Goal: Check status

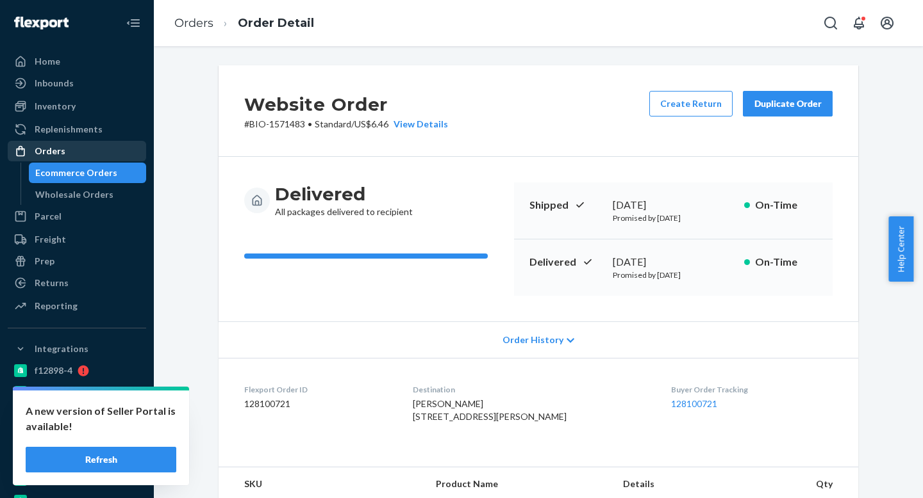
scroll to position [340, 0]
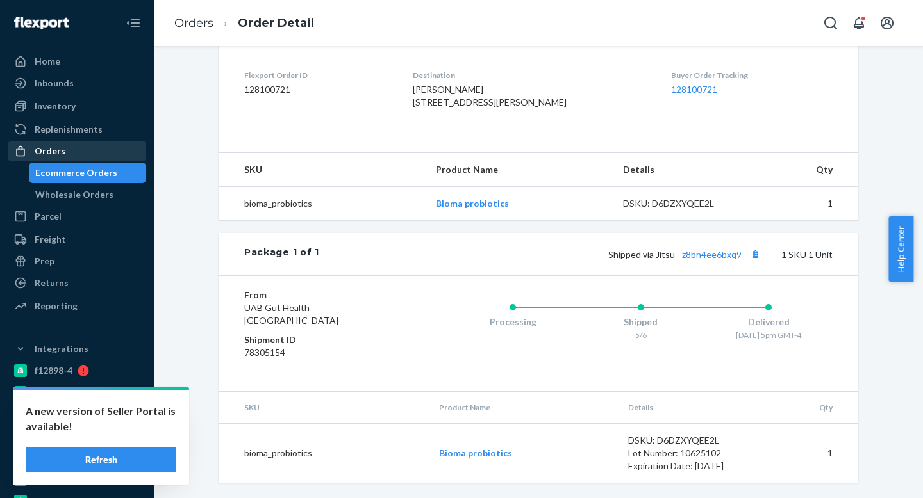
click at [77, 152] on div "Orders" at bounding box center [77, 151] width 136 height 18
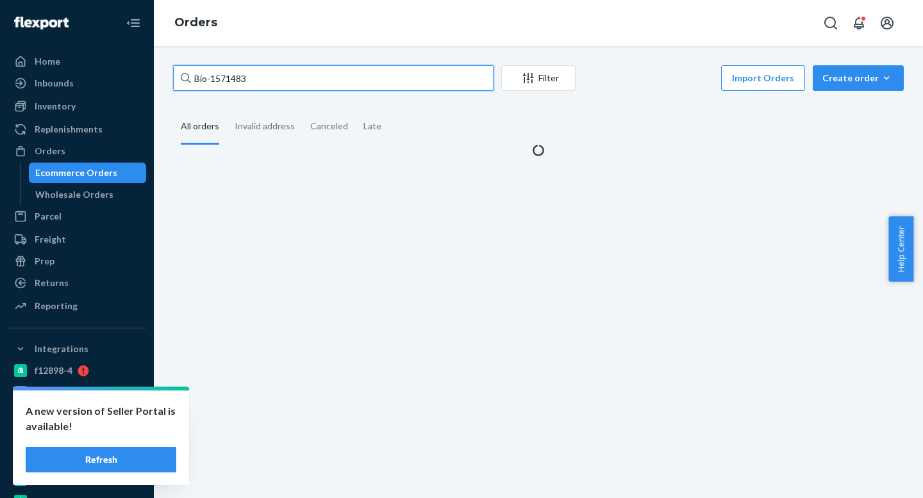
click at [235, 71] on input "Bio-1571483" at bounding box center [333, 78] width 320 height 26
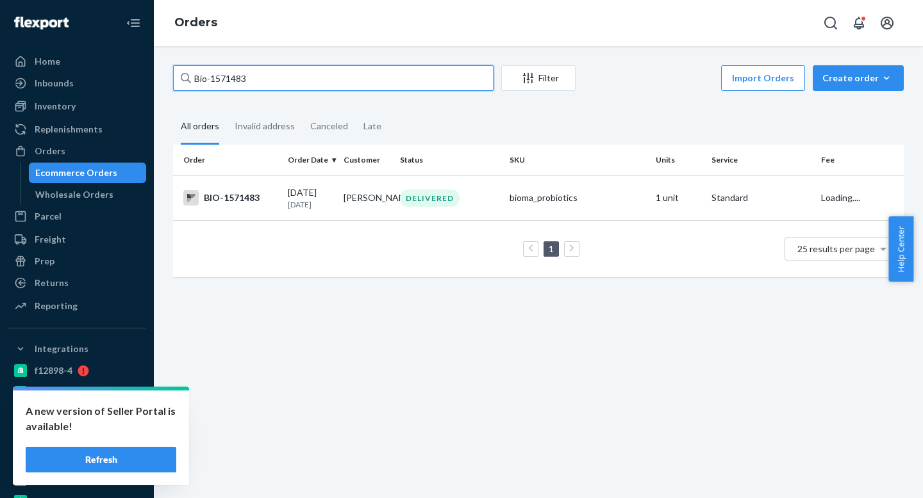
click at [235, 71] on input "Bio-1571483" at bounding box center [333, 78] width 320 height 26
paste input "ma-2426335"
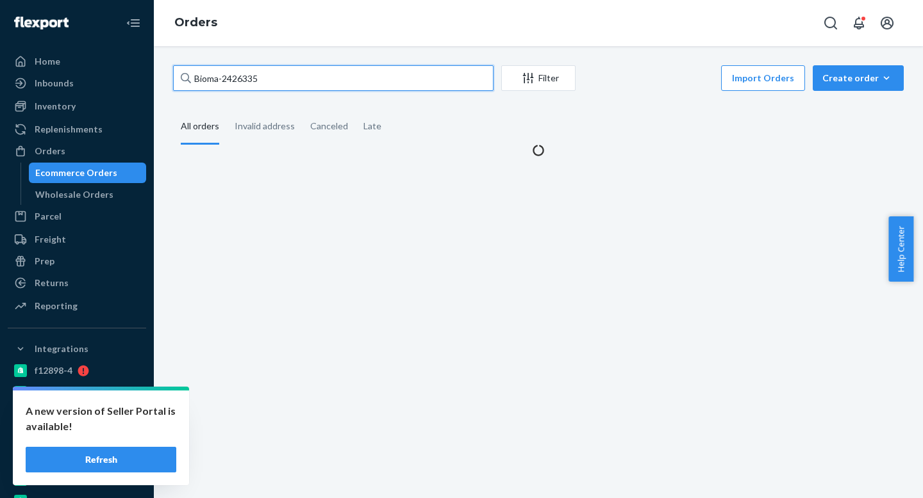
click at [218, 76] on input "Bioma-2426335" at bounding box center [333, 78] width 320 height 26
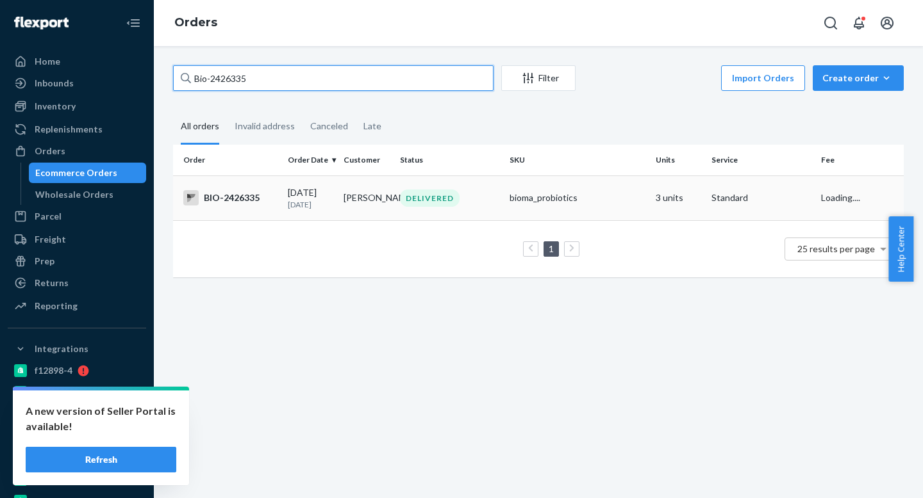
type input "Bio-2426335"
click at [324, 215] on td "08/13/2025 8 days ago" at bounding box center [311, 198] width 56 height 45
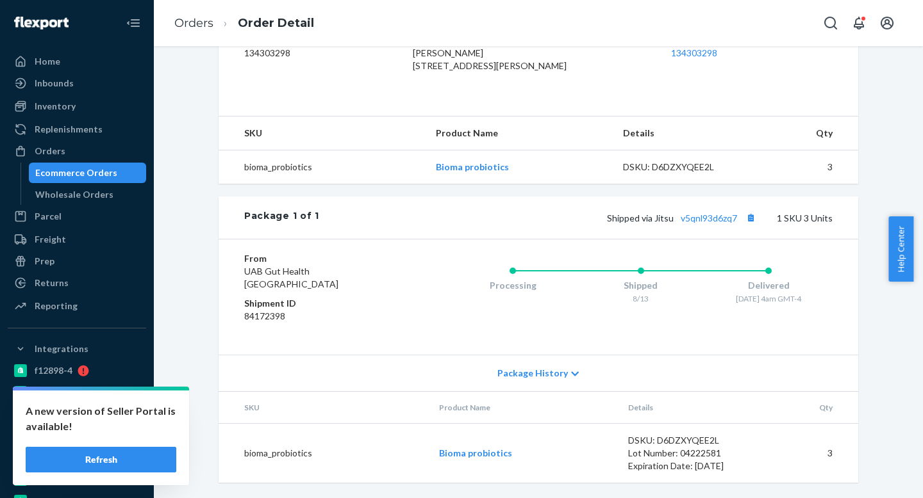
scroll to position [377, 0]
click at [693, 223] on div "Shipped via Jitsu v5qnl93d6zq7 1 SKU 3 Units" at bounding box center [575, 218] width 513 height 17
click at [702, 218] on link "v5qnl93d6zq7" at bounding box center [708, 218] width 56 height 11
click at [150, 459] on button "Refresh" at bounding box center [101, 460] width 151 height 26
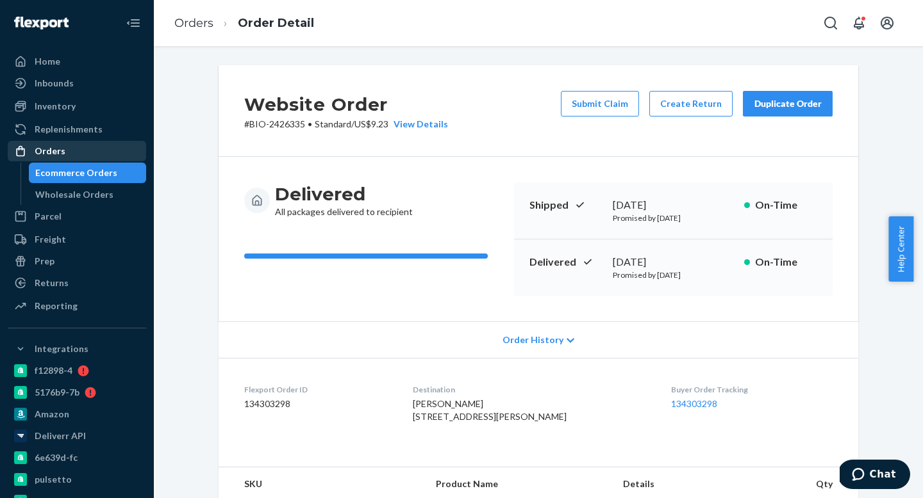
click at [70, 152] on div "Orders" at bounding box center [77, 151] width 136 height 18
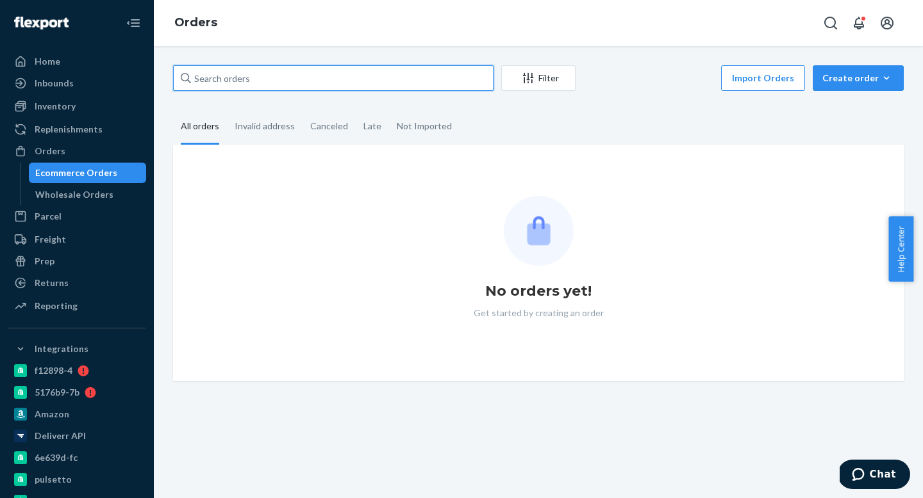
click at [255, 81] on input "text" at bounding box center [333, 78] width 320 height 26
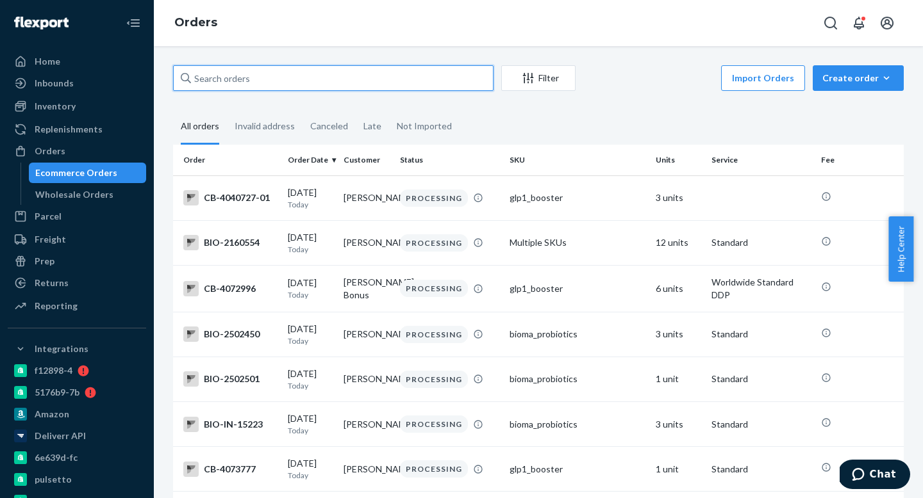
paste input "Bioma-2426949"
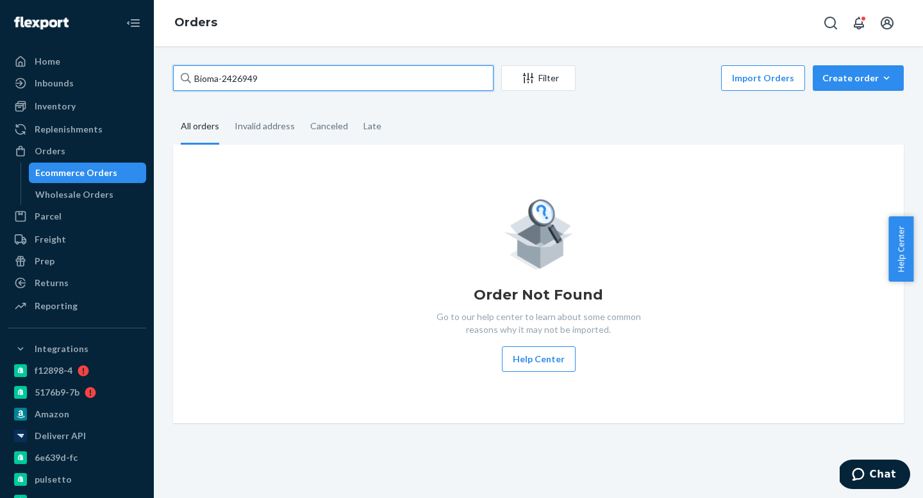
click at [218, 78] on input "Bioma-2426949" at bounding box center [333, 78] width 320 height 26
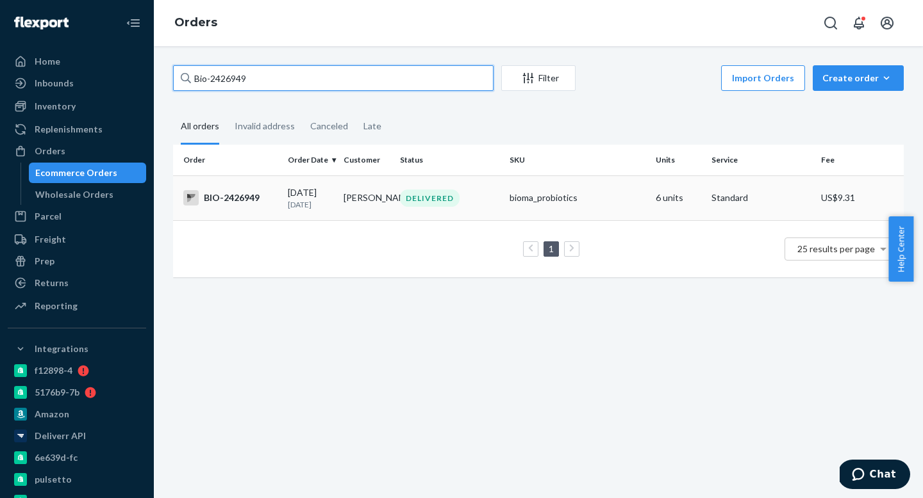
type input "Bio-2426949"
click at [366, 210] on td "[PERSON_NAME]" at bounding box center [366, 198] width 56 height 45
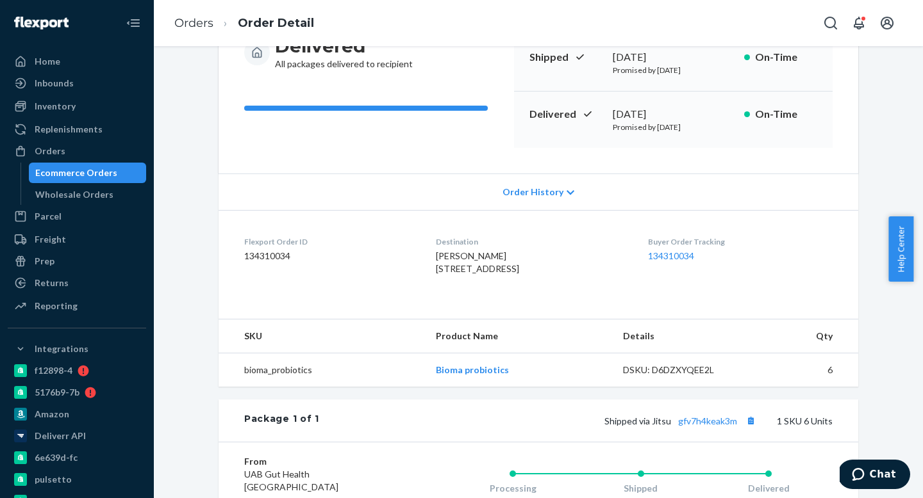
scroll to position [377, 0]
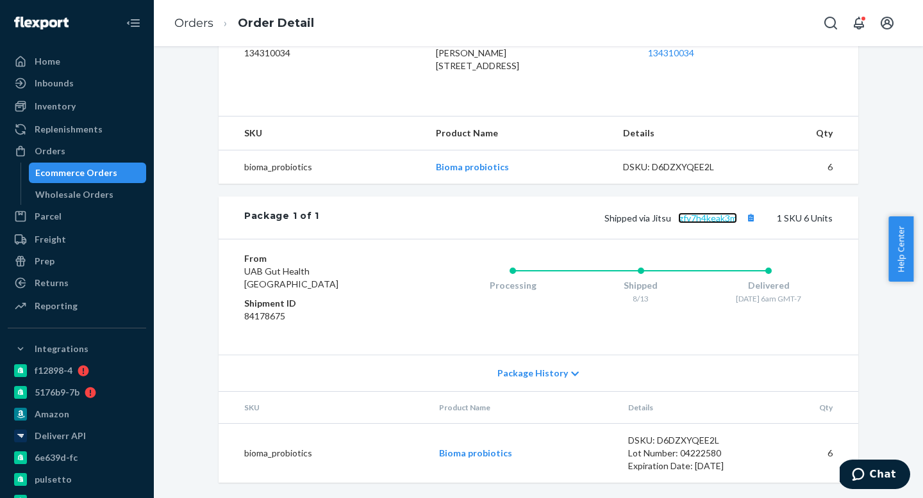
click at [713, 218] on link "gfv7h4keak3m" at bounding box center [707, 218] width 59 height 11
click at [69, 150] on div "Orders" at bounding box center [77, 151] width 136 height 18
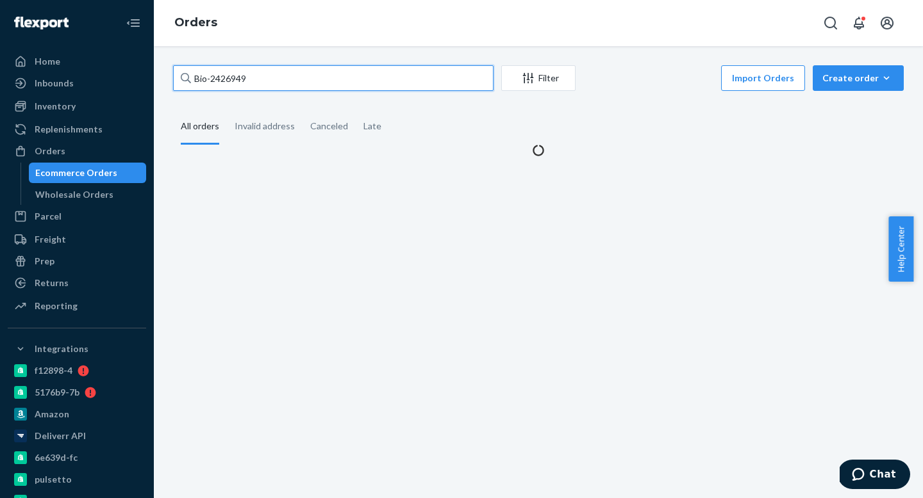
click at [256, 84] on input "Bio-2426949" at bounding box center [333, 78] width 320 height 26
paste input "ma-241172"
click at [216, 79] on input "Bioma-2411729" at bounding box center [333, 78] width 320 height 26
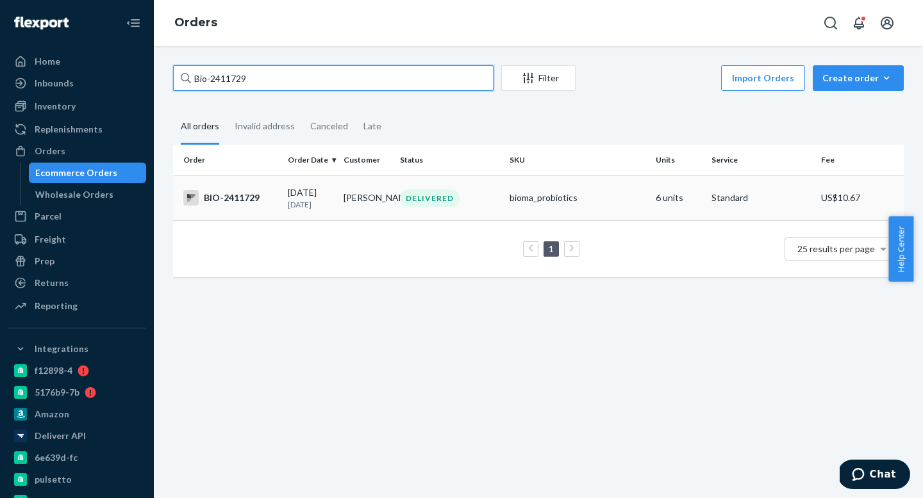
type input "Bio-2411729"
click at [399, 218] on td "DELIVERED" at bounding box center [450, 198] width 110 height 45
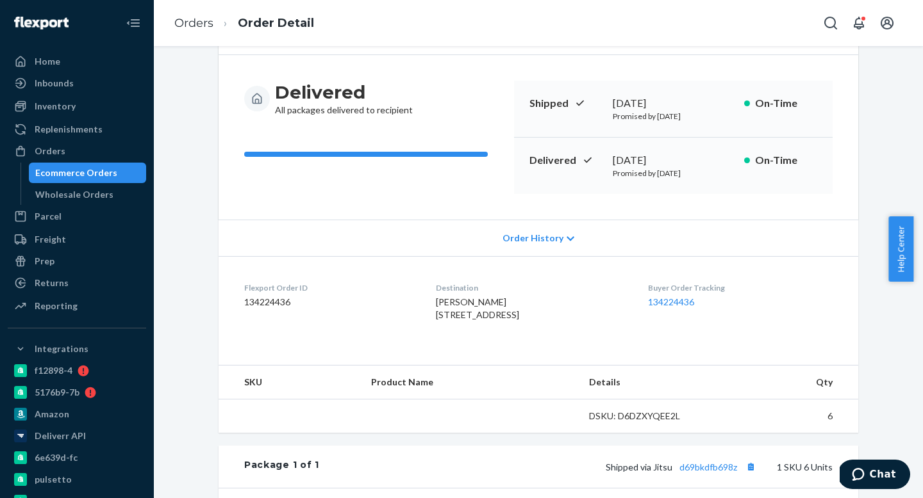
scroll to position [340, 0]
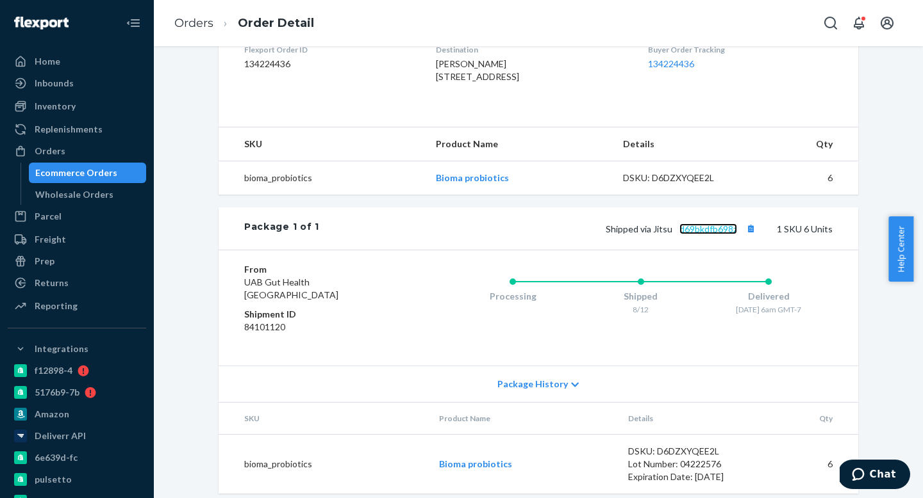
click at [705, 234] on link "d69bkdfb698z" at bounding box center [708, 229] width 58 height 11
click at [51, 150] on div "Orders" at bounding box center [50, 151] width 31 height 13
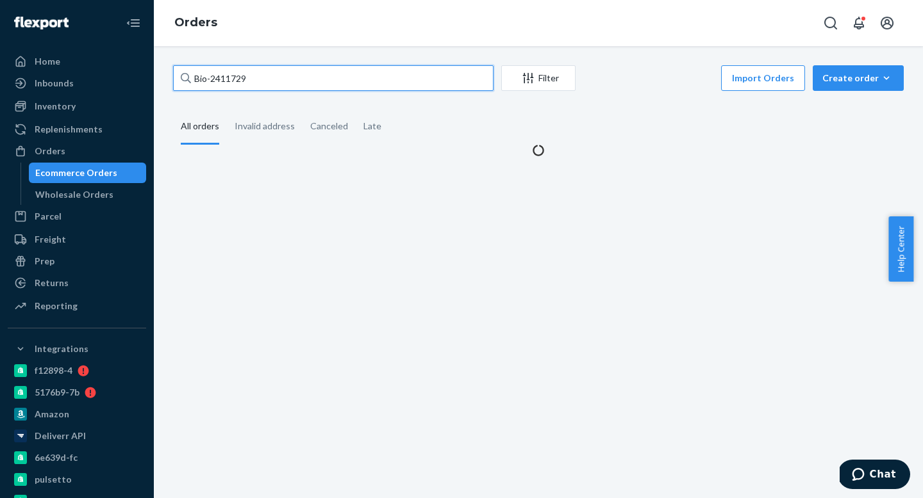
click at [267, 69] on input "Bio-2411729" at bounding box center [333, 78] width 320 height 26
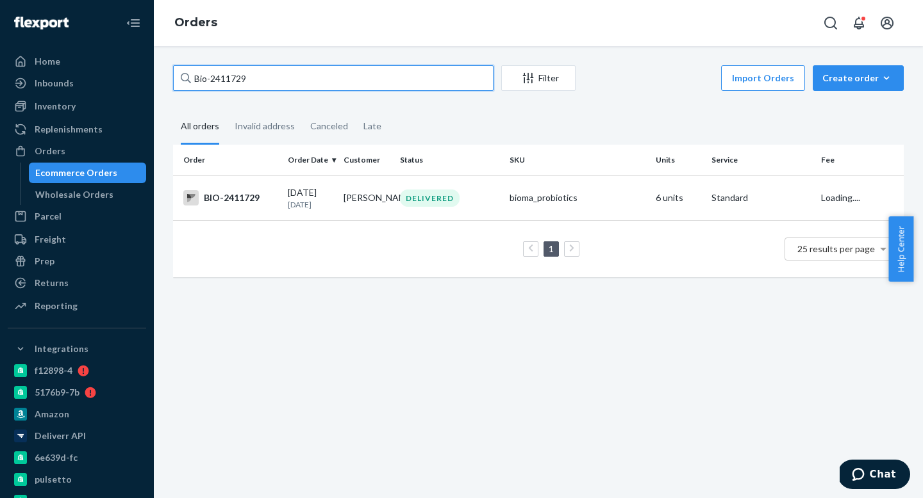
click at [267, 69] on input "Bio-2411729" at bounding box center [333, 78] width 320 height 26
paste input "[PERSON_NAME]"
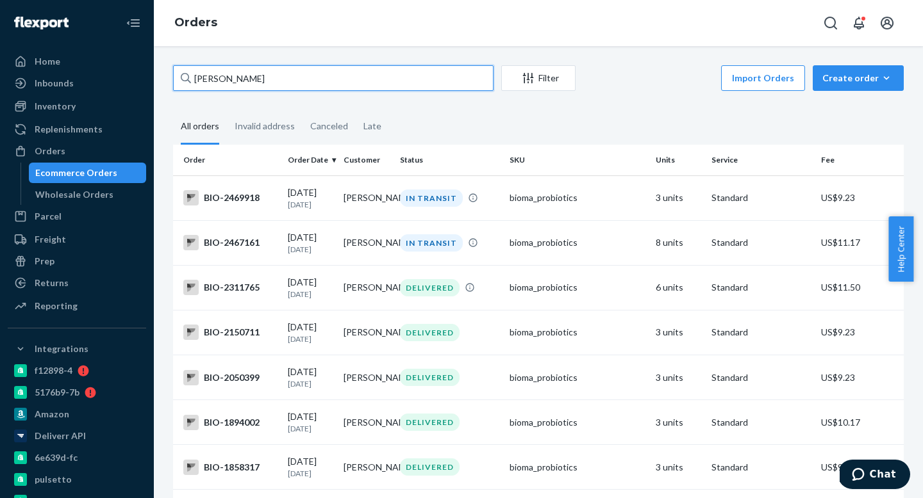
type input "[PERSON_NAME]"
